Goal: Navigation & Orientation: Find specific page/section

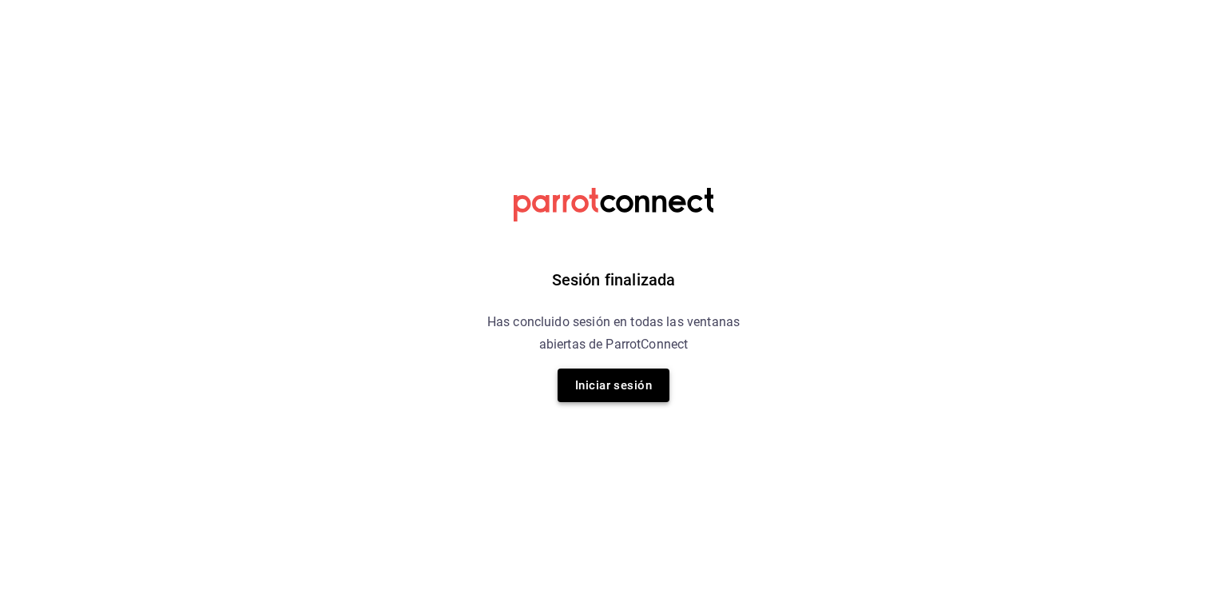
click at [607, 381] on button "Iniciar sesión" at bounding box center [614, 385] width 112 height 34
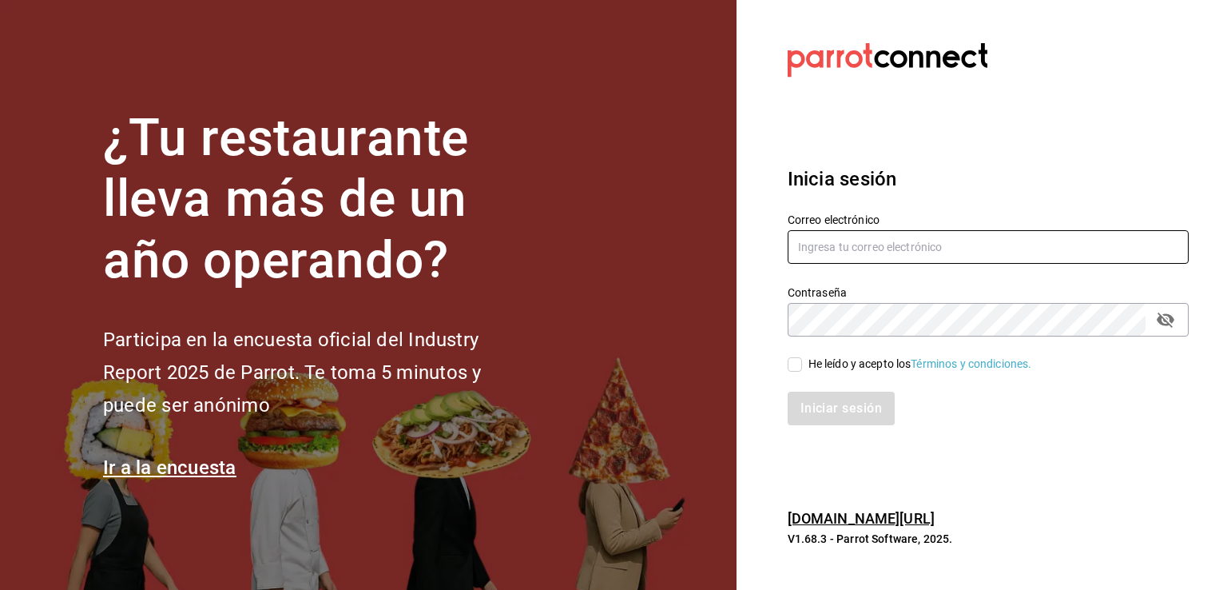
click at [879, 255] on input "text" at bounding box center [988, 247] width 401 height 34
click at [903, 257] on input "alextelpalo+1@" at bounding box center [988, 247] width 401 height 34
type input "[EMAIL_ADDRESS][DOMAIN_NAME]"
click at [795, 366] on input "He leído y acepto los Términos y condiciones." at bounding box center [795, 364] width 14 height 14
checkbox input "true"
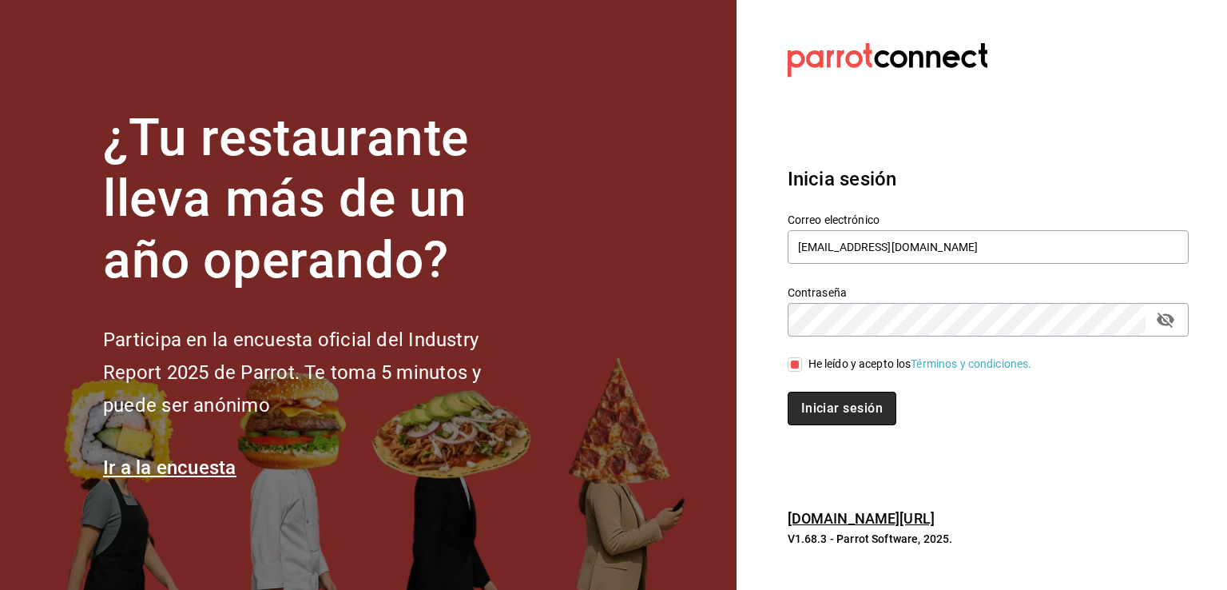
click at [834, 405] on button "Iniciar sesión" at bounding box center [842, 409] width 109 height 34
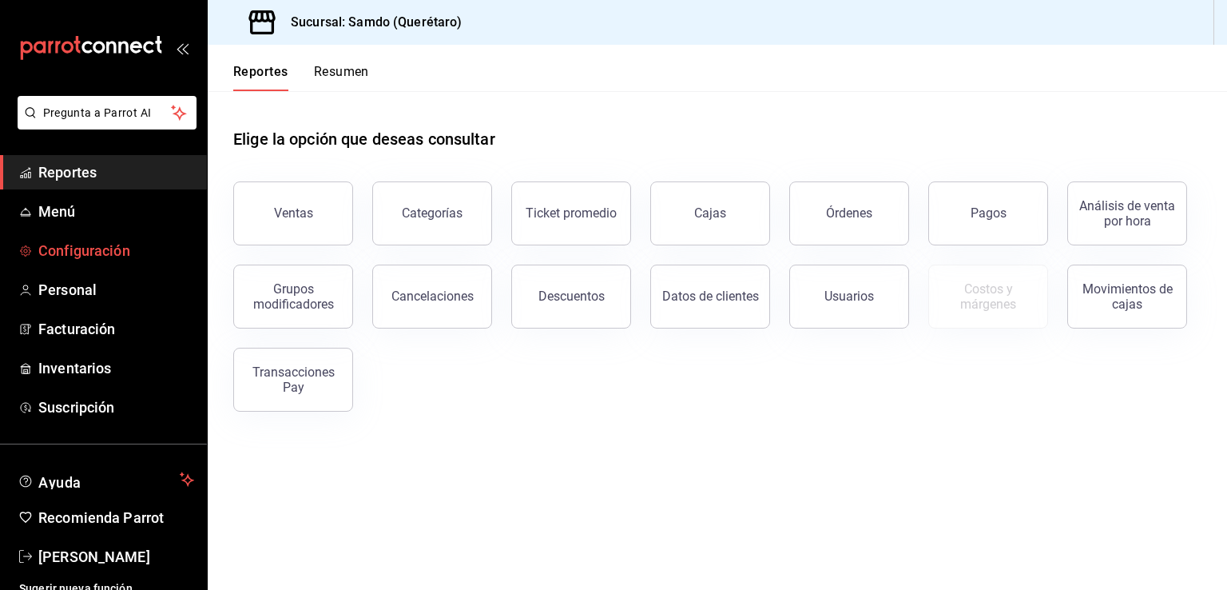
click at [109, 241] on span "Configuración" at bounding box center [116, 251] width 156 height 22
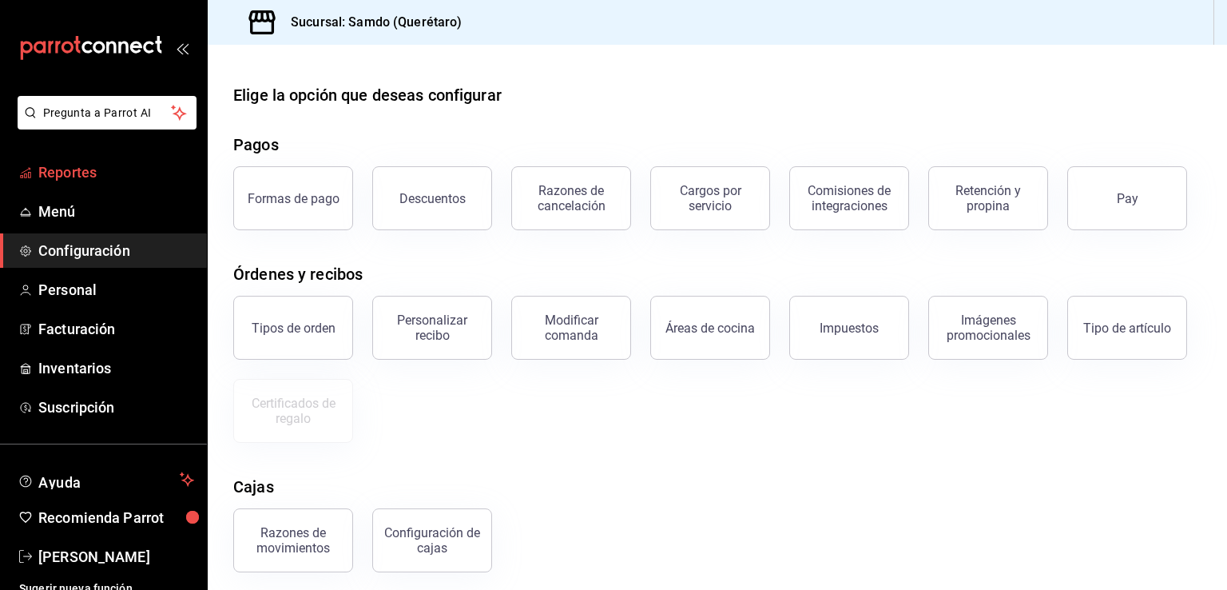
click at [109, 186] on link "Reportes" at bounding box center [103, 172] width 207 height 34
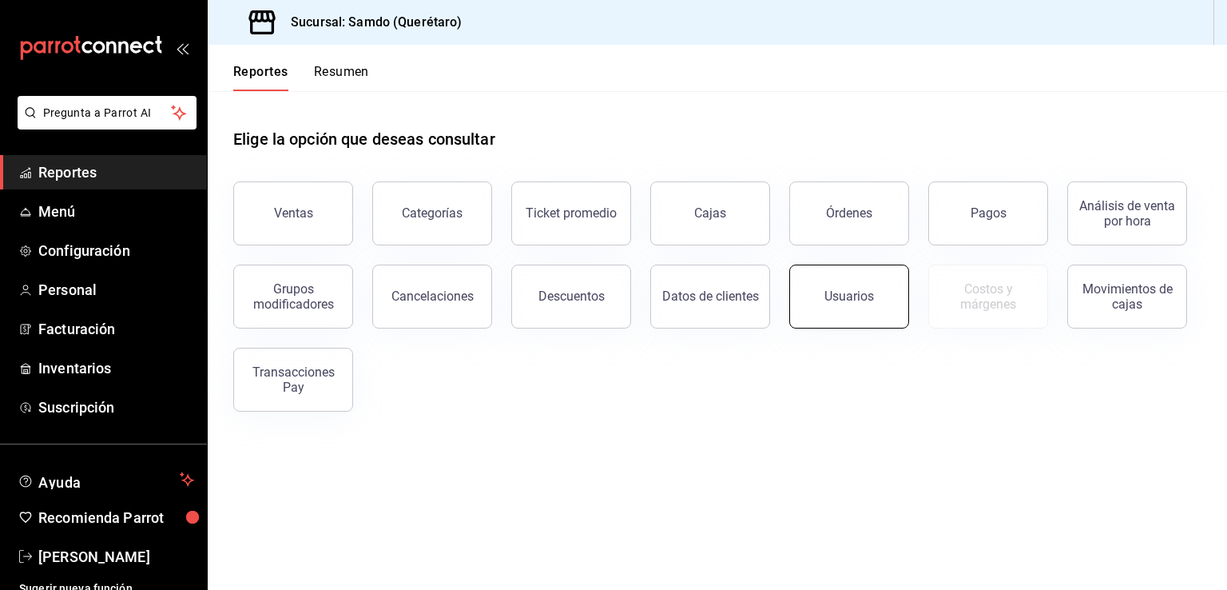
click at [846, 319] on button "Usuarios" at bounding box center [850, 297] width 120 height 64
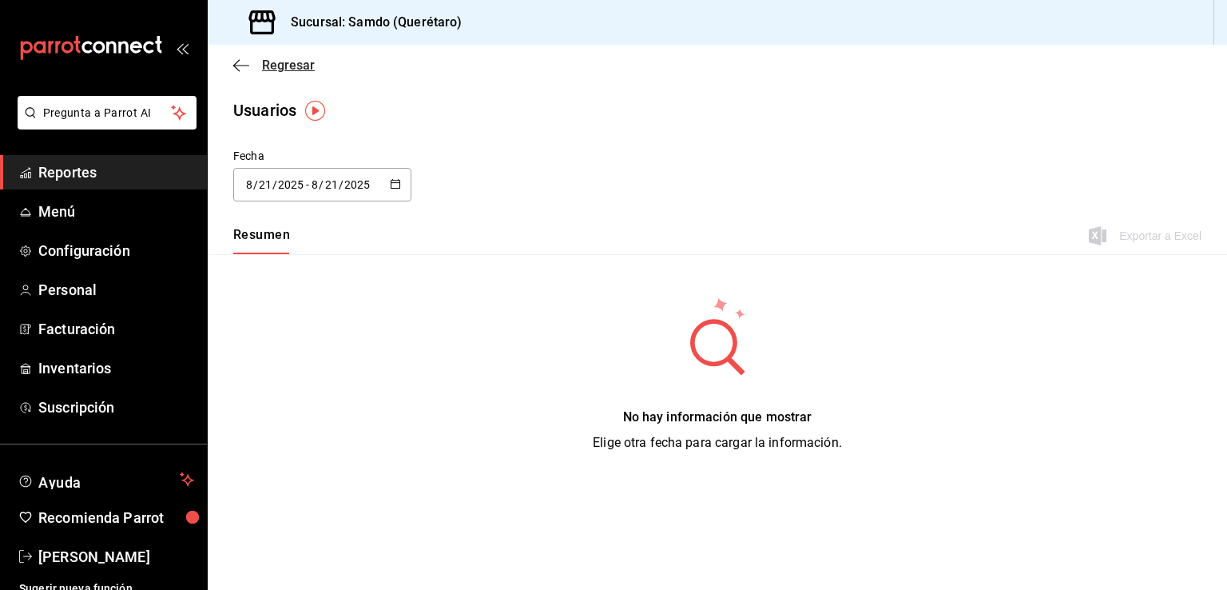
click at [269, 70] on span "Regresar" at bounding box center [288, 65] width 53 height 15
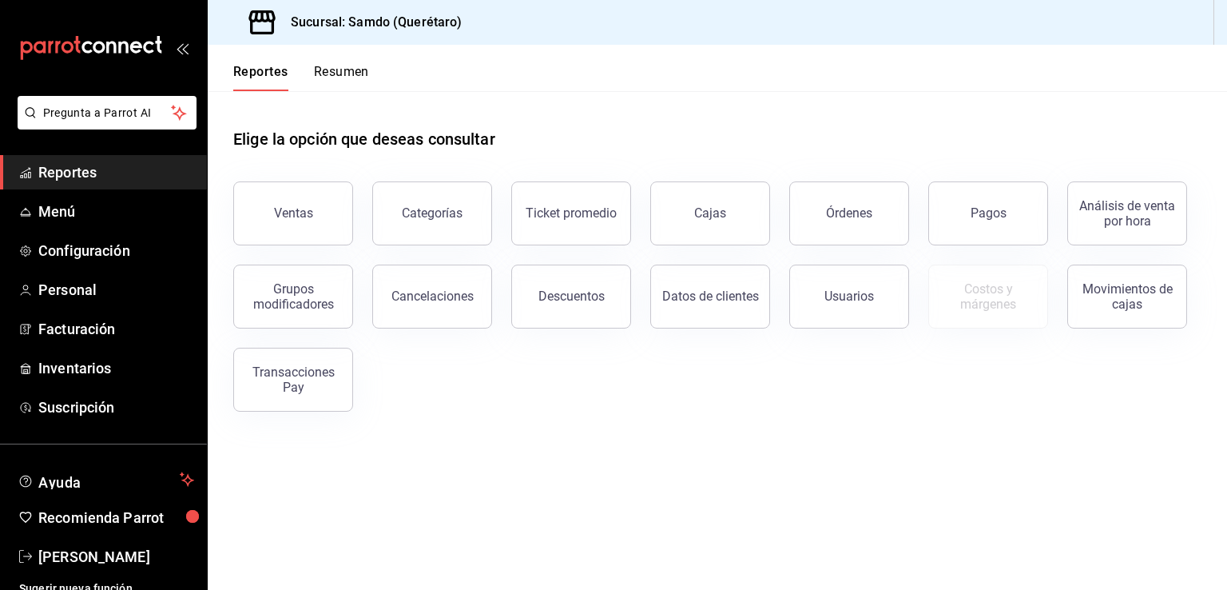
scroll to position [13, 0]
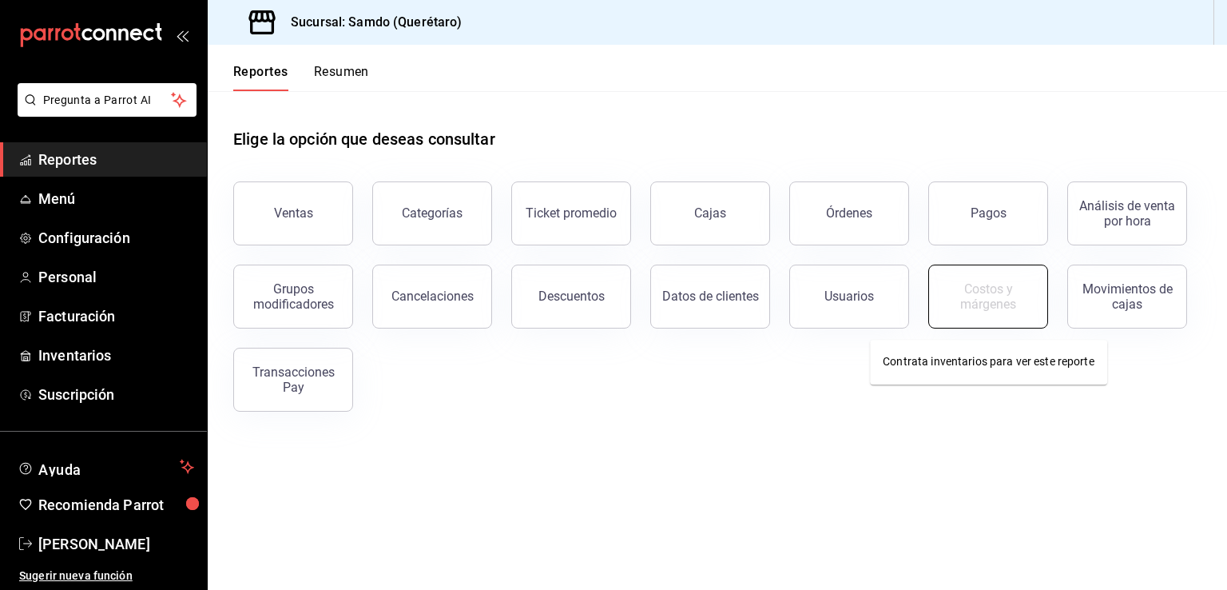
click at [1005, 310] on div "Costos y márgenes" at bounding box center [988, 296] width 99 height 30
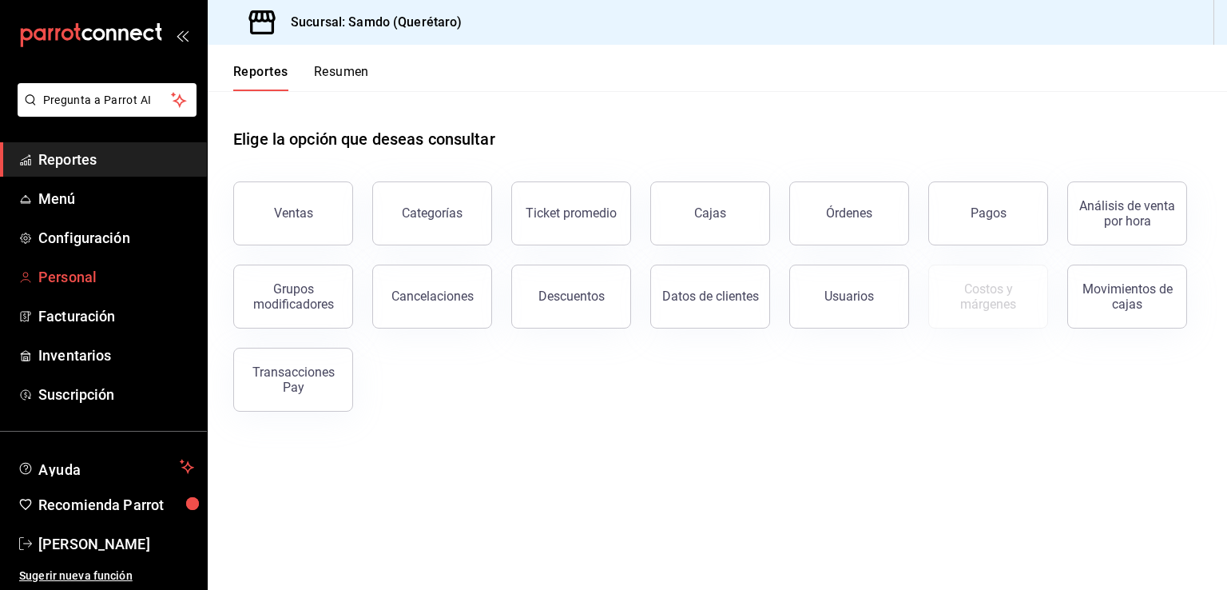
click at [96, 277] on span "Personal" at bounding box center [116, 277] width 156 height 22
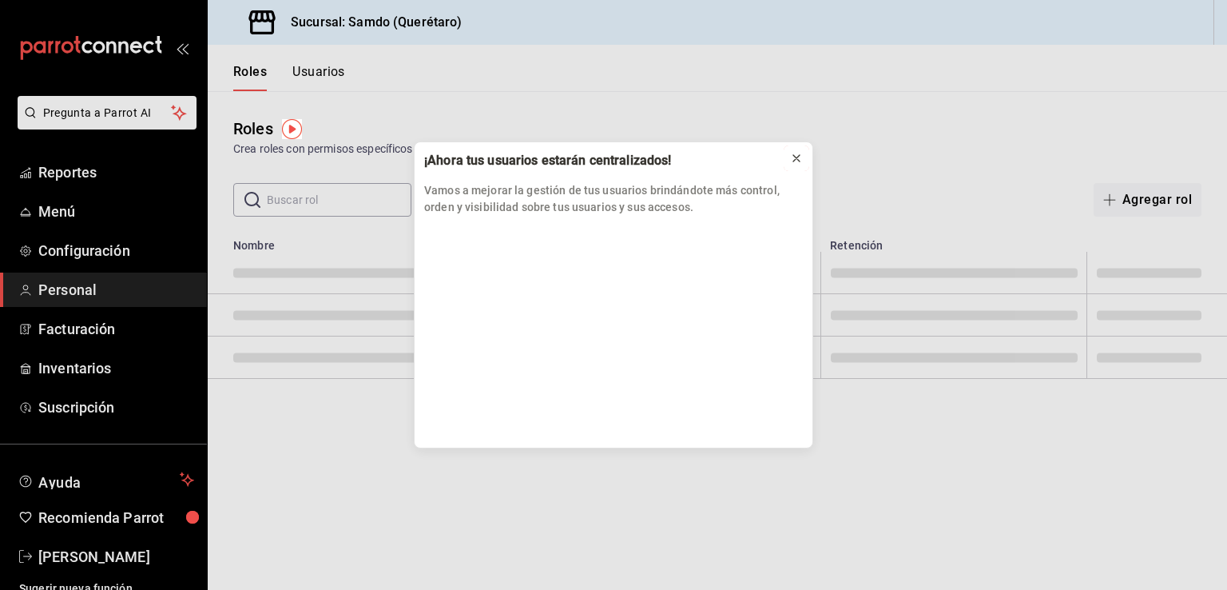
click at [803, 163] on button at bounding box center [797, 158] width 26 height 26
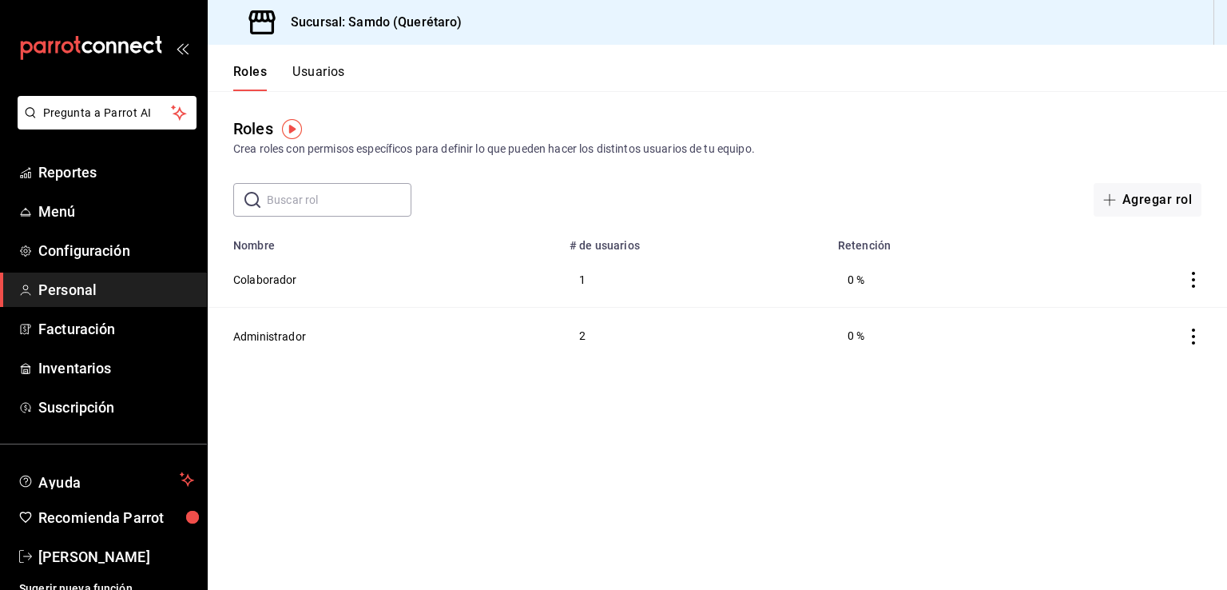
click at [315, 65] on button "Usuarios" at bounding box center [318, 77] width 53 height 27
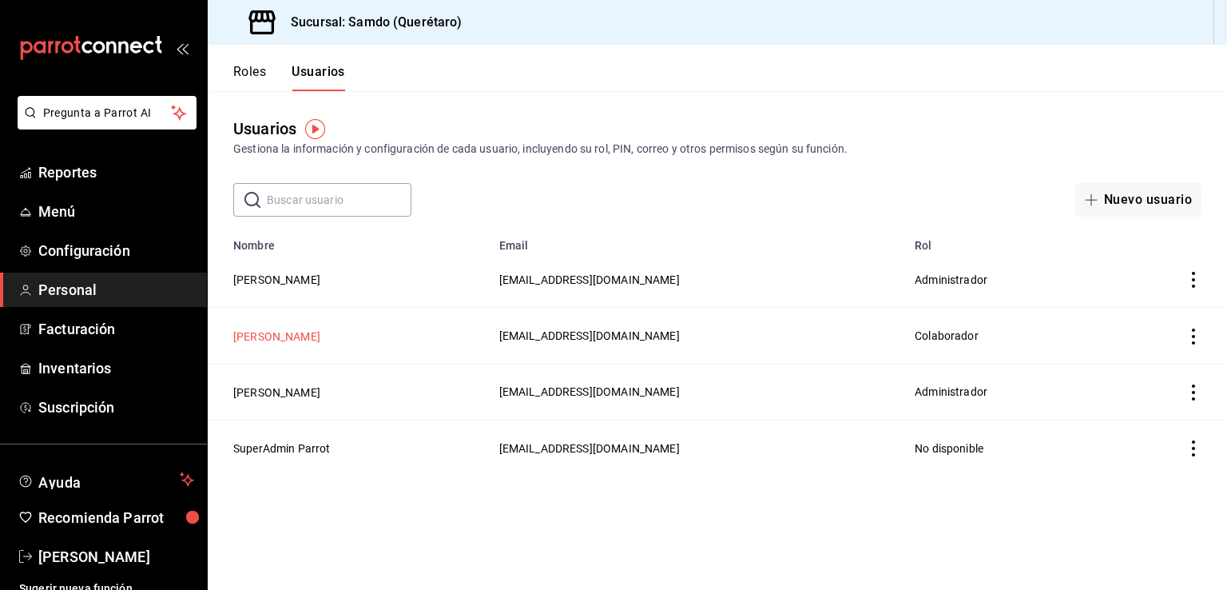
click at [288, 343] on button "[PERSON_NAME]" at bounding box center [276, 336] width 87 height 16
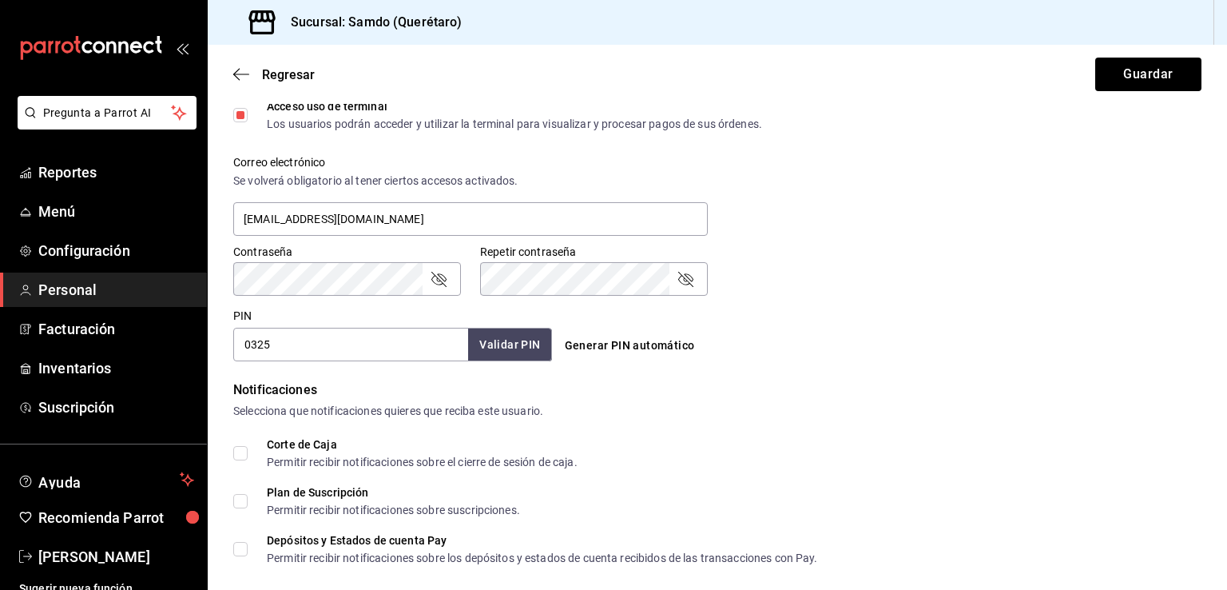
scroll to position [233, 0]
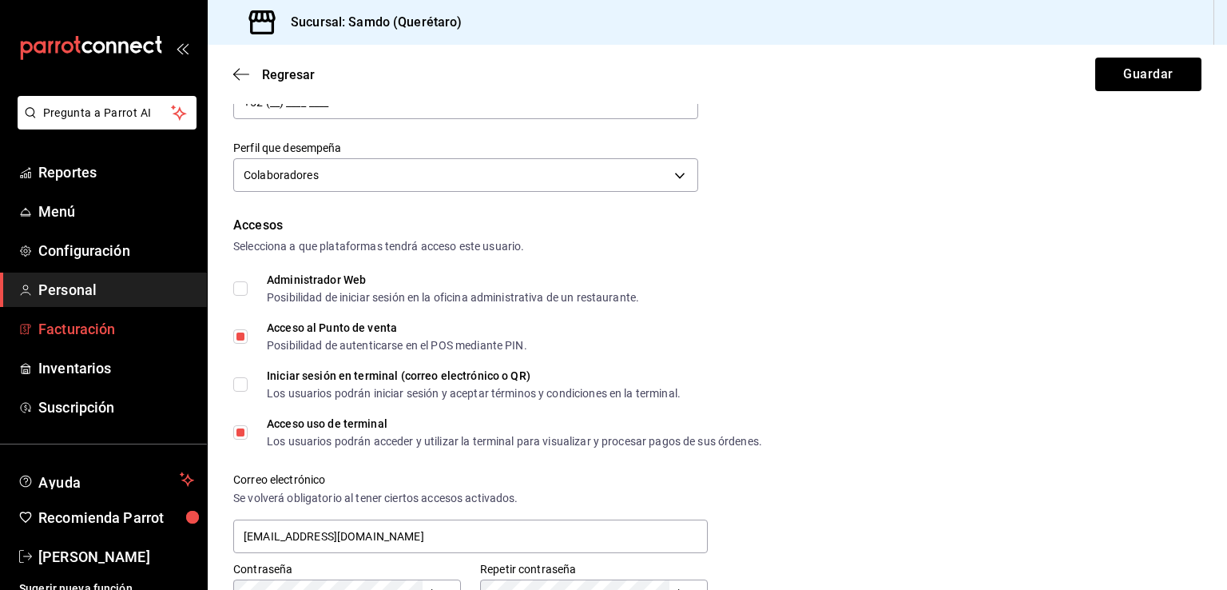
click at [62, 330] on span "Facturación" at bounding box center [116, 329] width 156 height 22
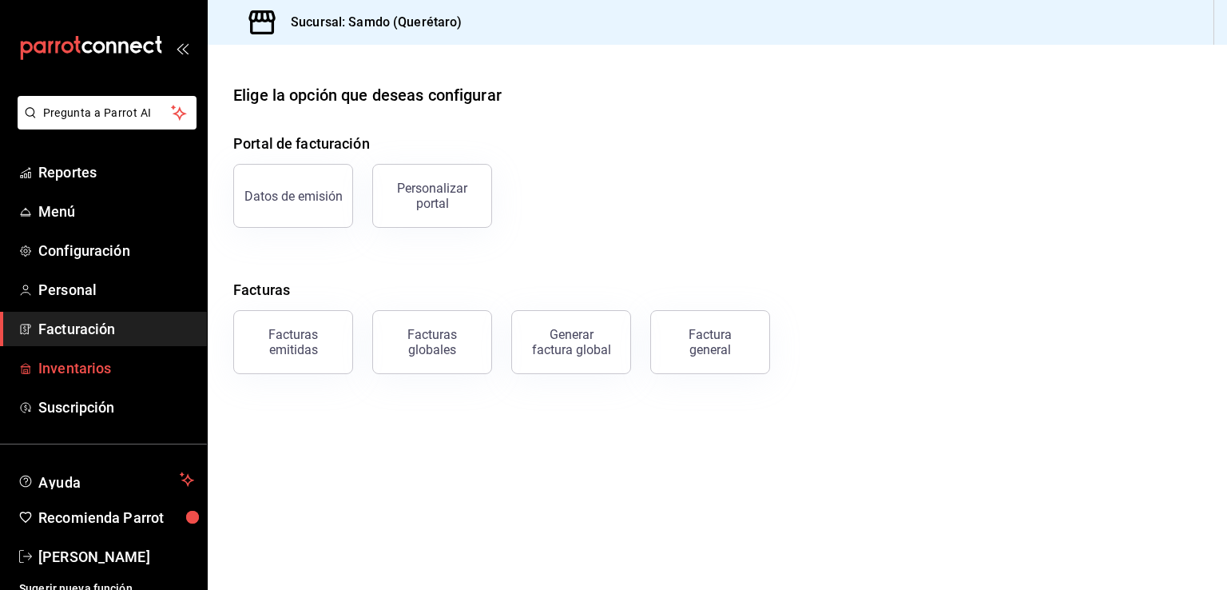
click at [90, 377] on span "Inventarios" at bounding box center [116, 368] width 156 height 22
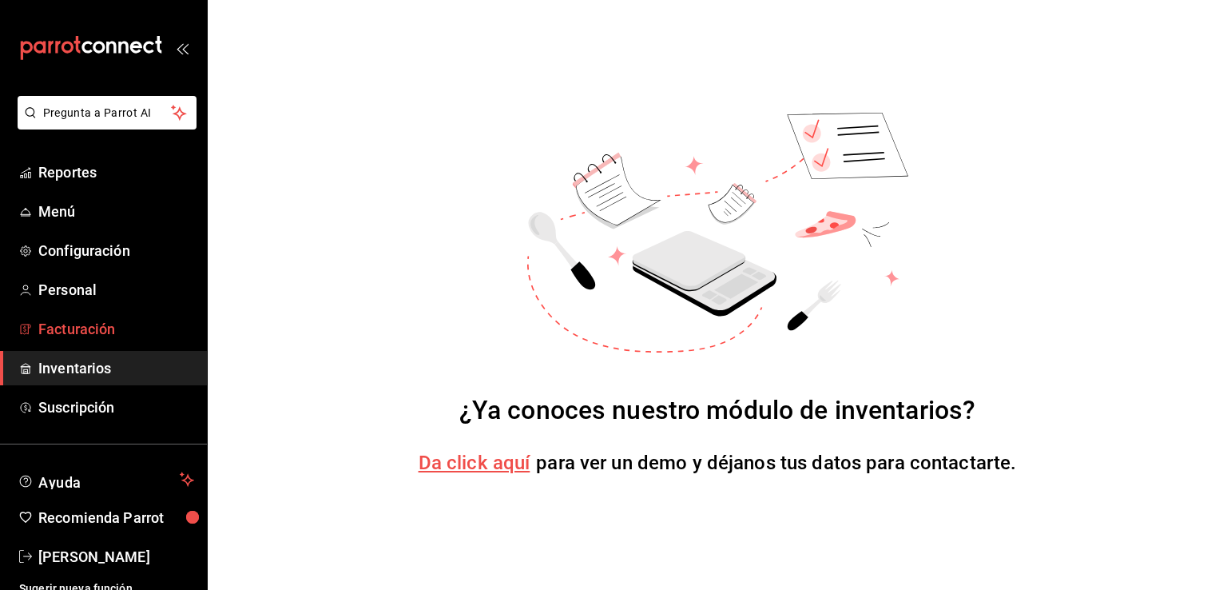
click at [103, 336] on span "Facturación" at bounding box center [116, 329] width 156 height 22
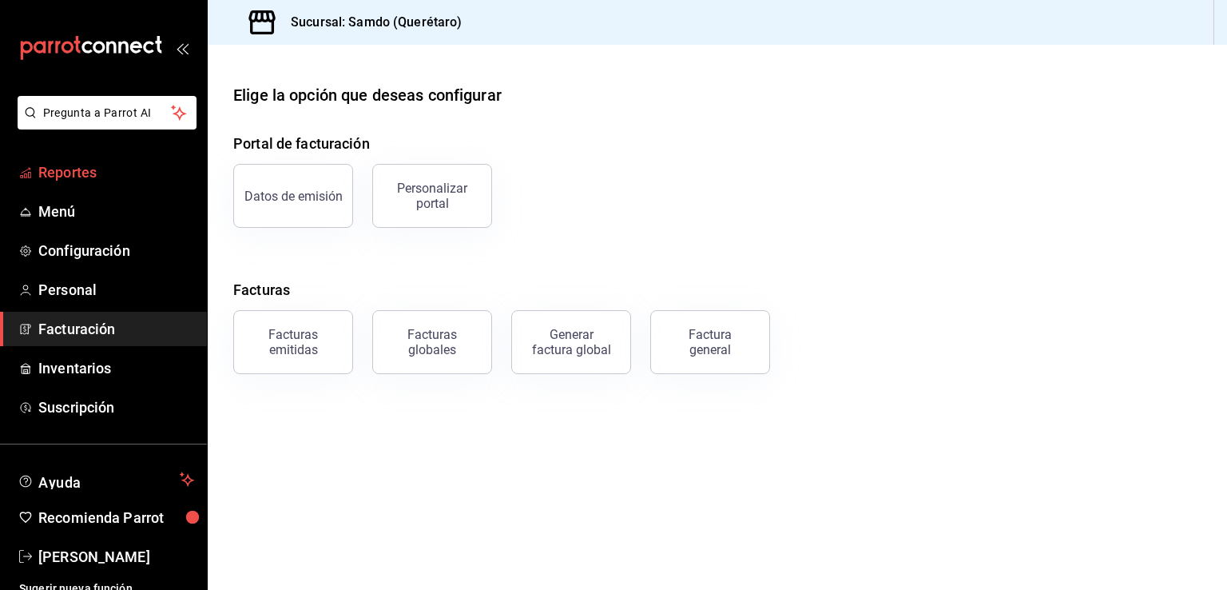
click at [87, 169] on span "Reportes" at bounding box center [116, 172] width 156 height 22
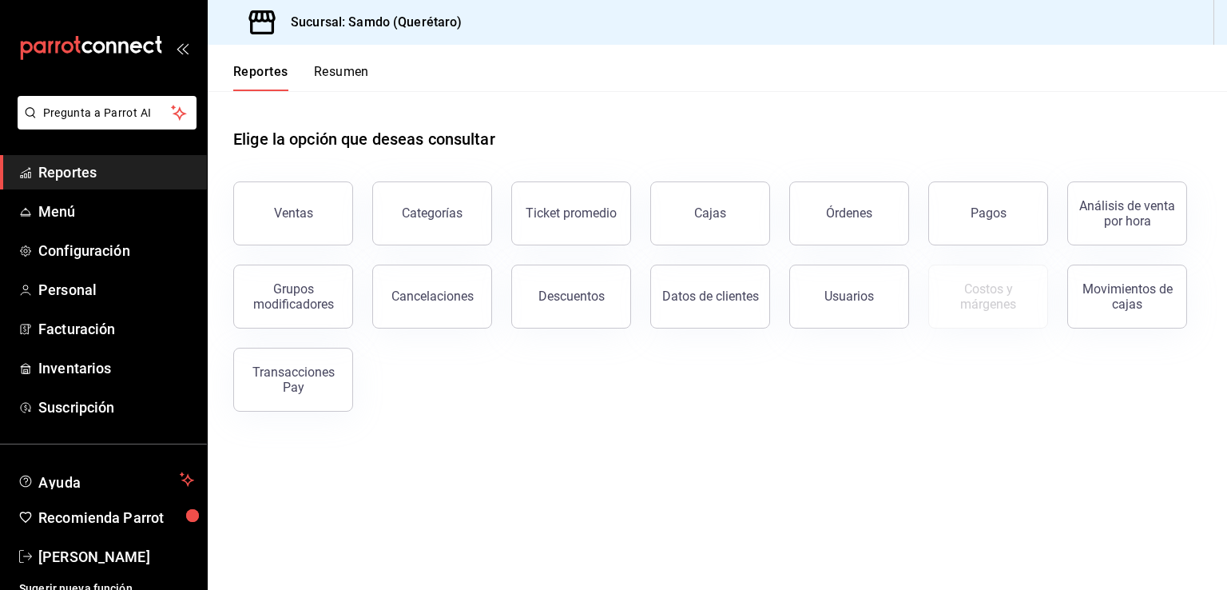
scroll to position [13, 0]
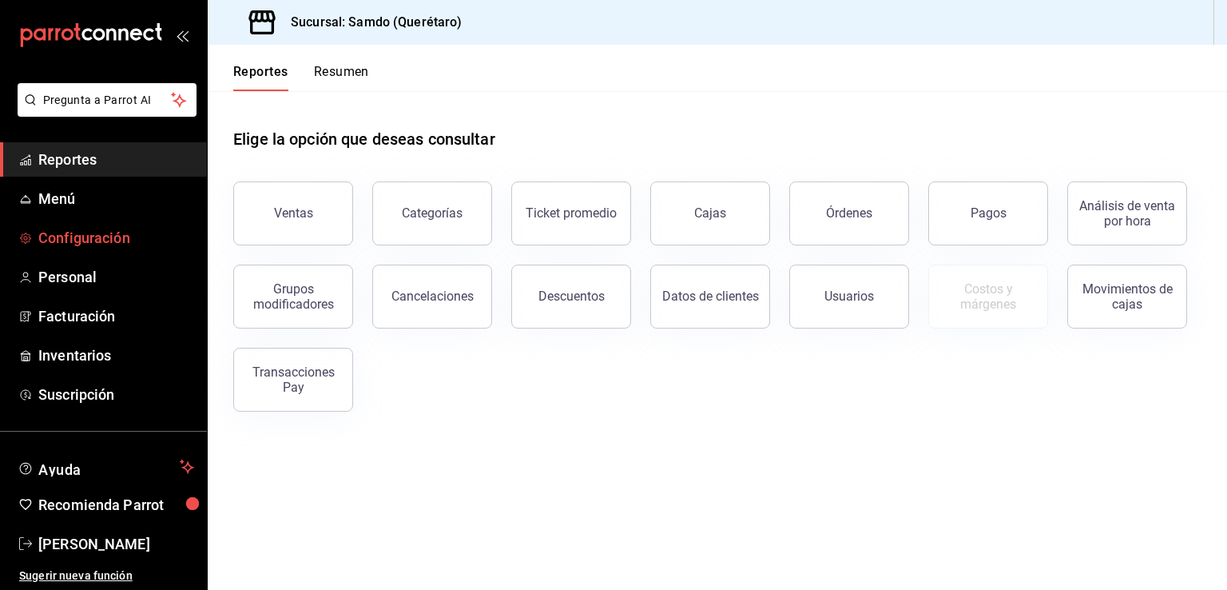
click at [117, 244] on span "Configuración" at bounding box center [116, 238] width 156 height 22
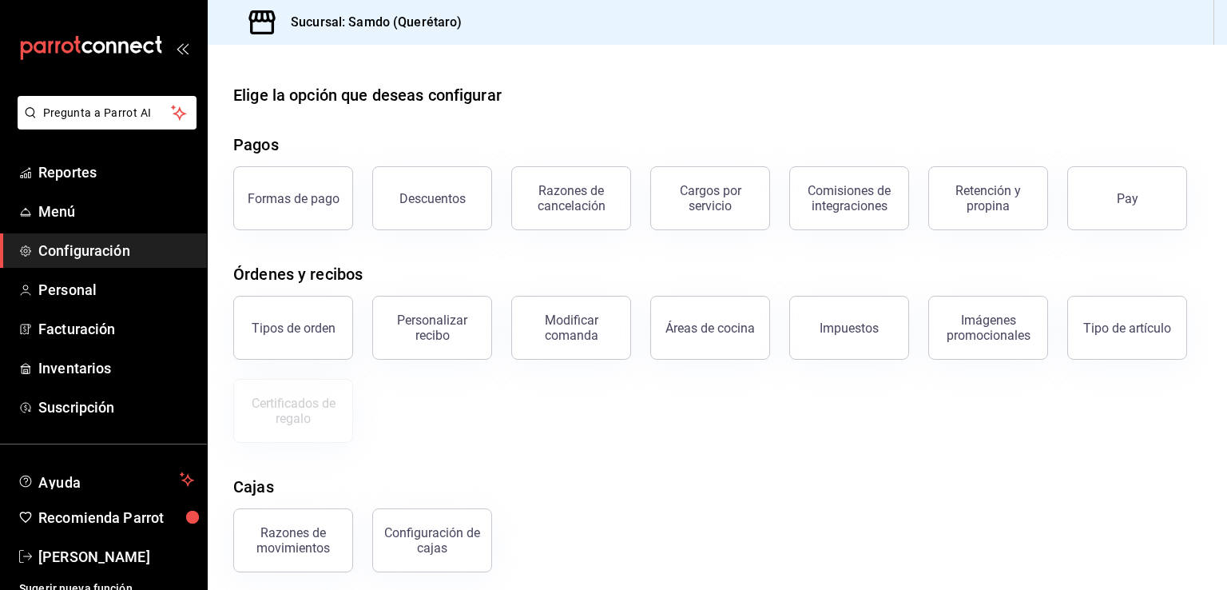
click at [655, 93] on div "Elige la opción que deseas configurar" at bounding box center [717, 95] width 969 height 24
